Goal: Transaction & Acquisition: Book appointment/travel/reservation

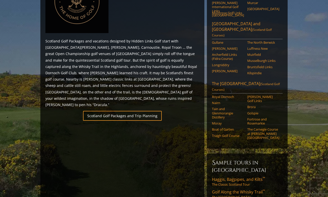
scroll to position [269, 0]
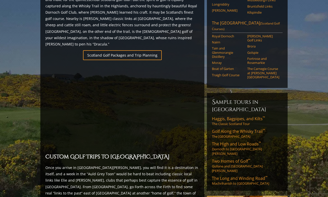
scroll to position [332, 0]
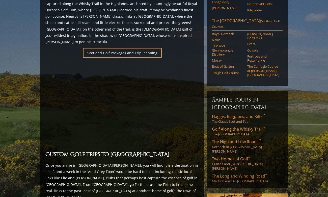
click at [243, 173] on span "The Long and Winding Road ™" at bounding box center [239, 176] width 55 height 6
